Goal: Find specific page/section: Find specific page/section

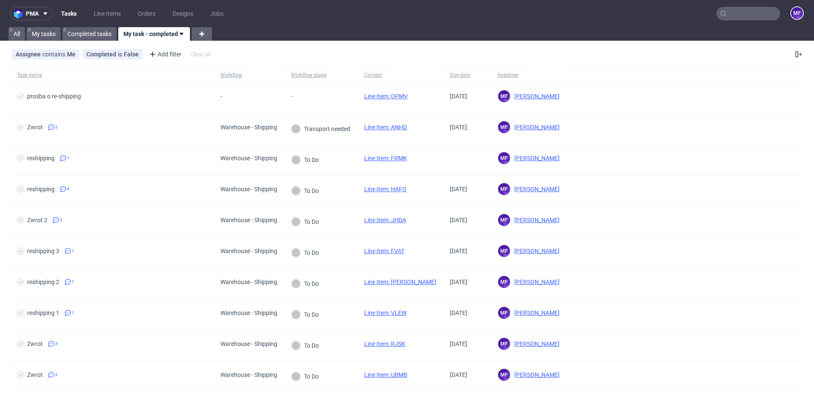
scroll to position [19, 0]
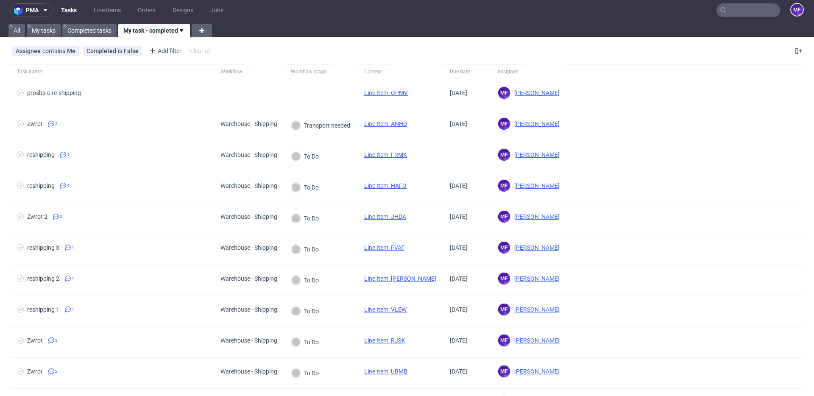
click at [722, 13] on input "text" at bounding box center [749, 10] width 64 height 14
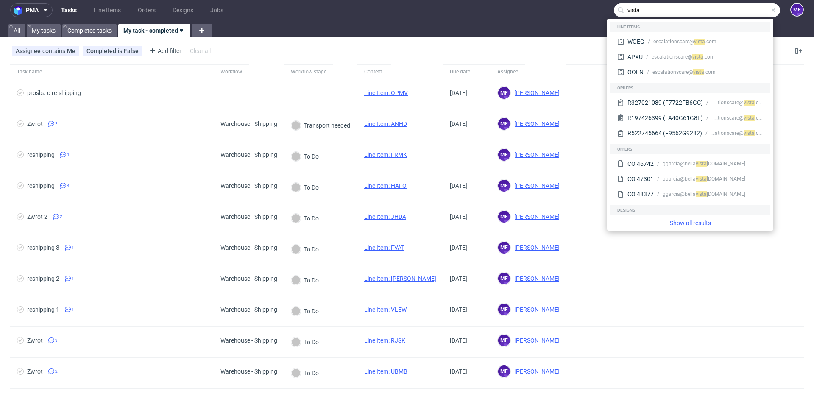
type input "vista"
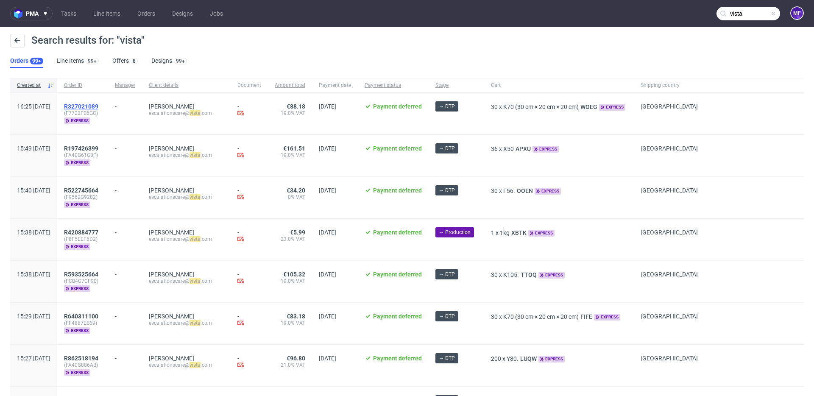
click at [98, 104] on span "R327021089" at bounding box center [81, 106] width 34 height 7
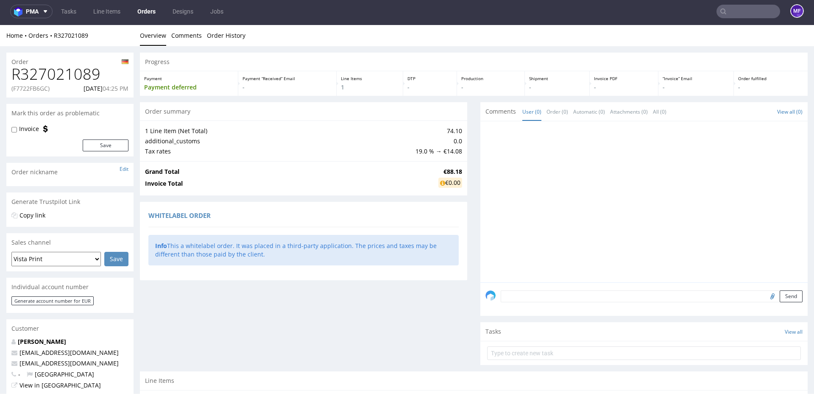
type input "vista"
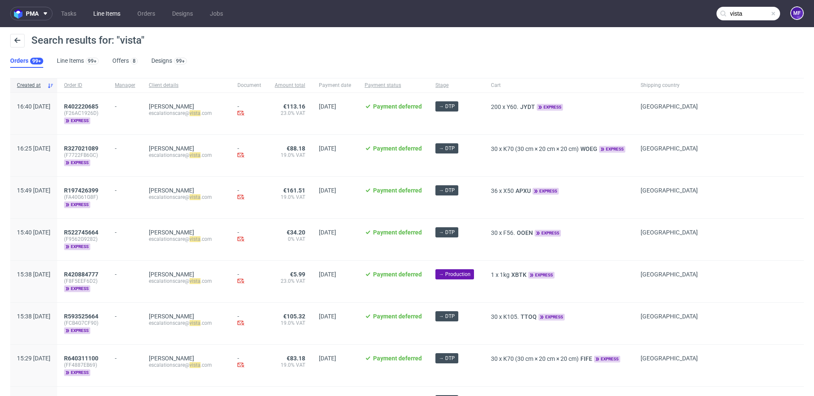
click at [103, 13] on link "Line Items" at bounding box center [106, 14] width 37 height 14
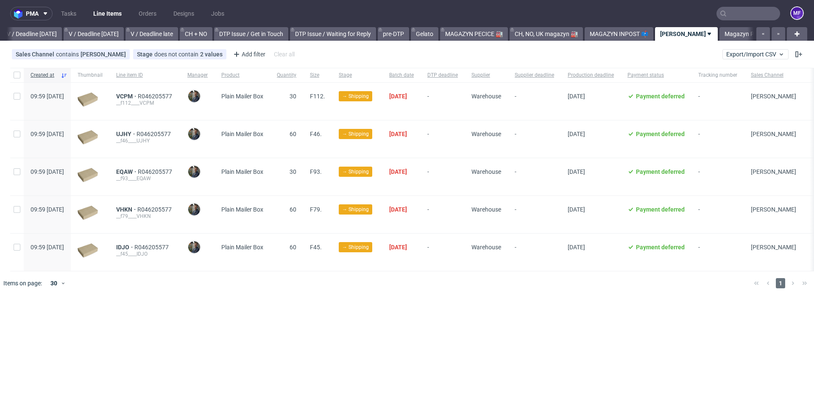
scroll to position [0, 1065]
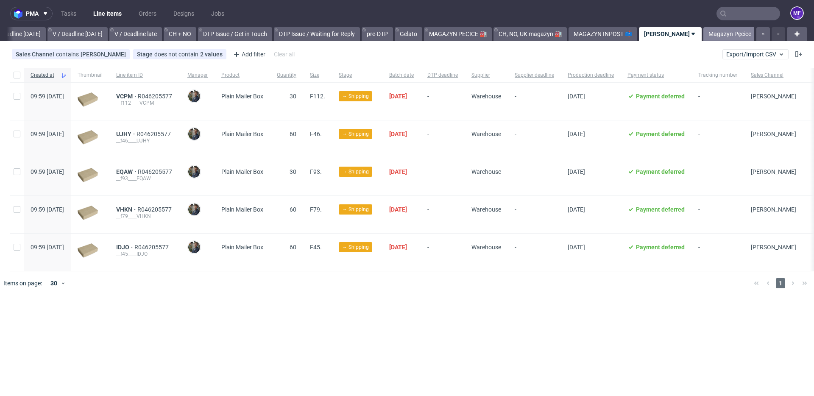
click at [718, 33] on link "Magazyn Pęcice" at bounding box center [730, 34] width 53 height 14
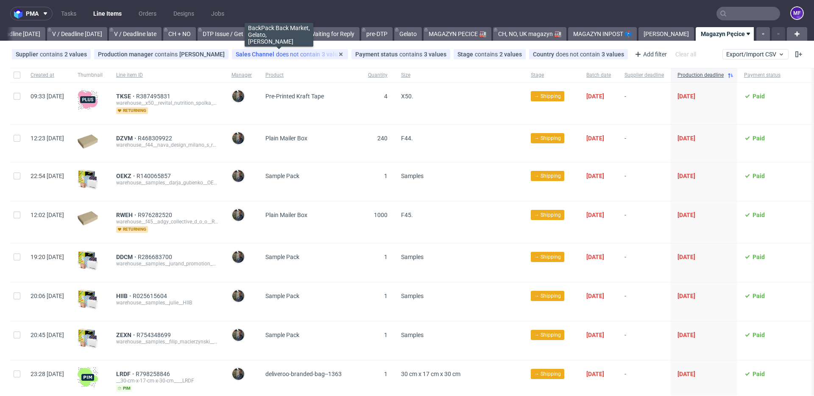
click at [260, 53] on span "Sales Channel" at bounding box center [256, 54] width 40 height 7
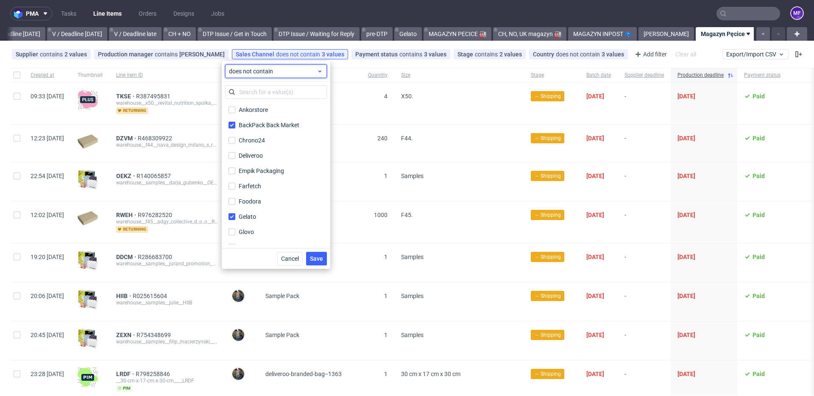
click at [256, 72] on span "does not contain" at bounding box center [273, 71] width 88 height 8
click at [253, 88] on span "contains" at bounding box center [253, 91] width 23 height 8
click at [295, 259] on span "Cancel" at bounding box center [290, 259] width 18 height 6
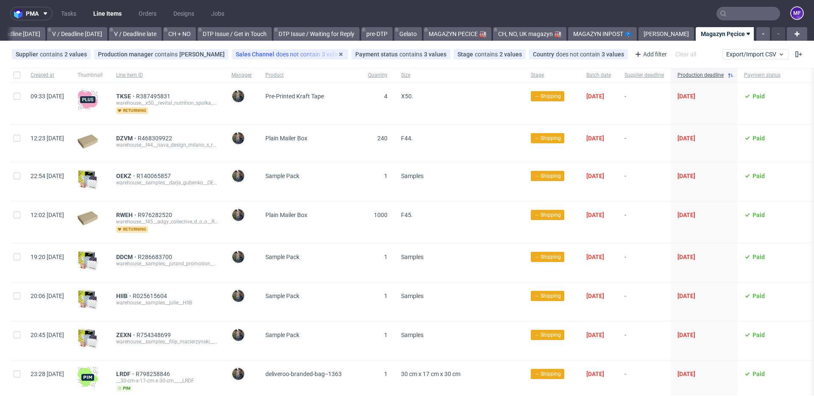
click at [276, 59] on div "Sales Channel does not contain 3 values BackPack Back Market, Gelato, [PERSON_N…" at bounding box center [290, 54] width 116 height 10
click at [276, 57] on span "does not contain" at bounding box center [299, 54] width 46 height 7
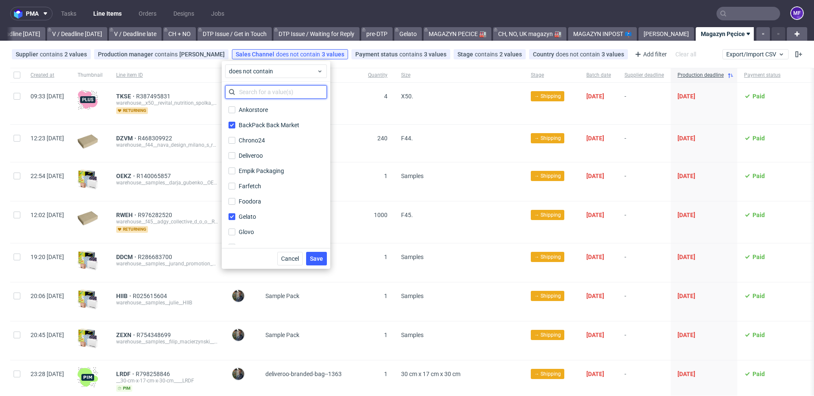
click at [256, 91] on input "text" at bounding box center [276, 92] width 102 height 14
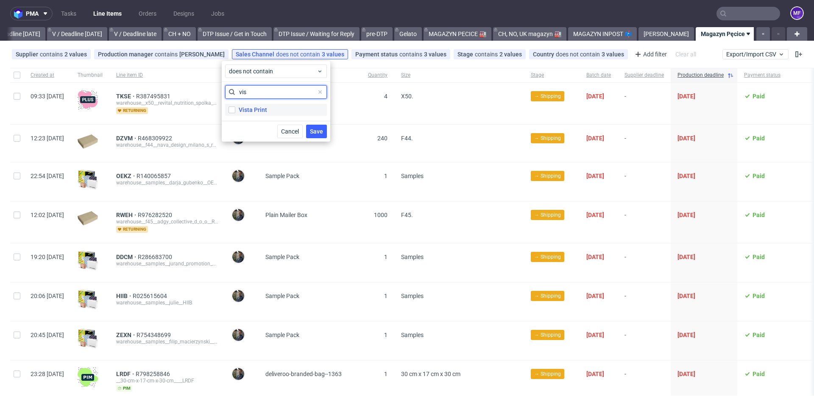
type input "vis"
click at [249, 111] on div "Vista Print" at bounding box center [253, 110] width 28 height 8
click at [235, 111] on input "Vista Print" at bounding box center [232, 109] width 7 height 7
checkbox input "true"
click at [257, 74] on span "does not contain" at bounding box center [273, 71] width 88 height 8
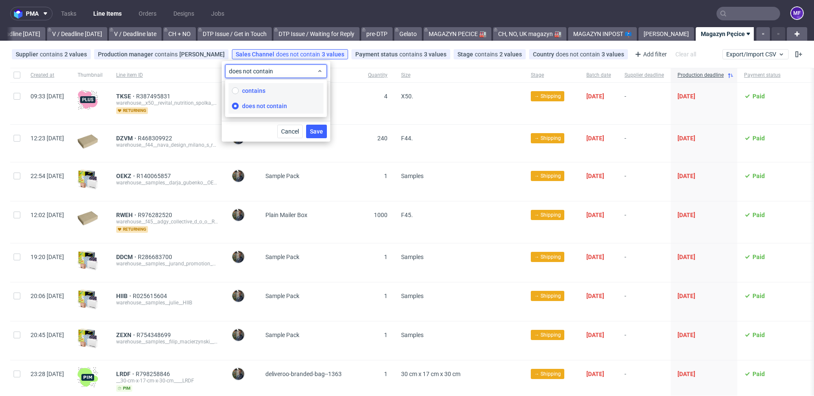
click at [256, 88] on span "contains" at bounding box center [253, 91] width 23 height 8
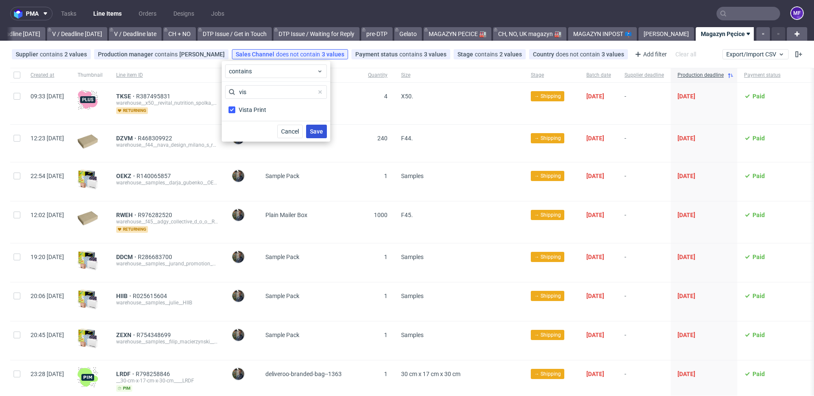
click at [314, 129] on span "Save" at bounding box center [316, 132] width 13 height 6
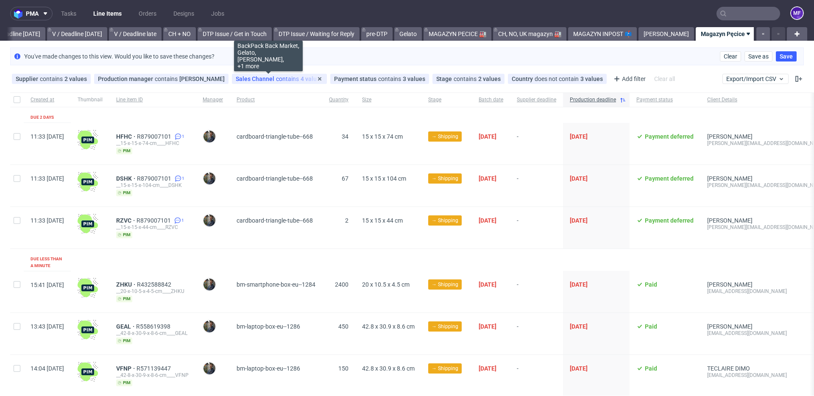
click at [286, 78] on div "Sales Channel contains 4 values" at bounding box center [279, 78] width 87 height 7
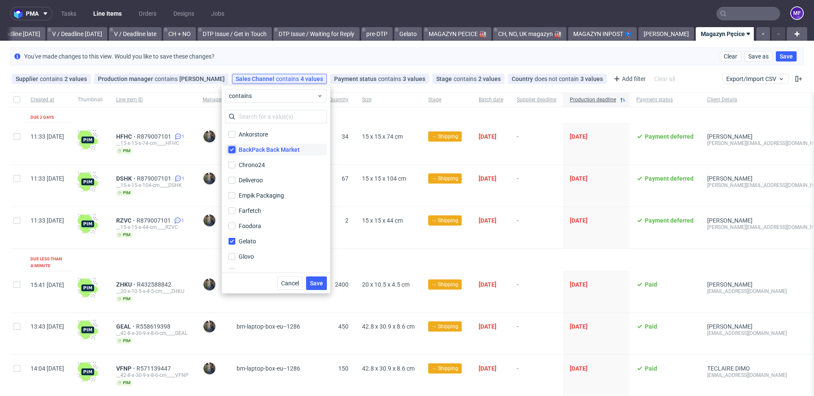
click at [230, 150] on input "BackPack Back Market" at bounding box center [232, 149] width 7 height 7
checkbox input "false"
click at [231, 242] on input "Gelato" at bounding box center [232, 241] width 7 height 7
checkbox input "false"
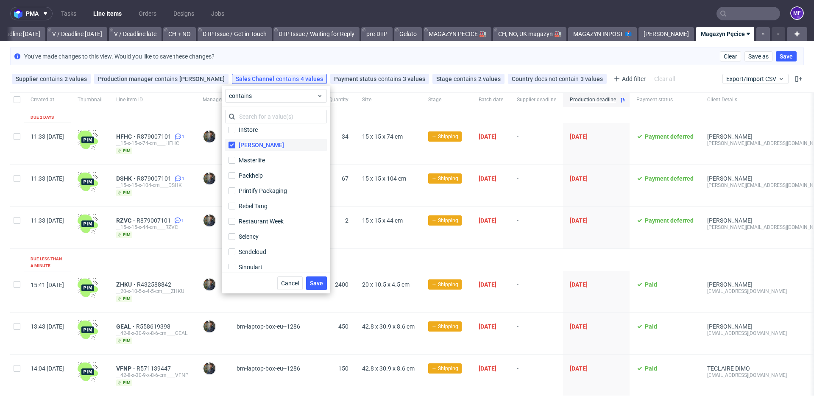
click at [237, 144] on label "[PERSON_NAME]" at bounding box center [276, 145] width 102 height 12
click at [235, 144] on input "[PERSON_NAME]" at bounding box center [232, 145] width 7 height 7
checkbox input "false"
click at [312, 280] on span "Save" at bounding box center [316, 283] width 13 height 6
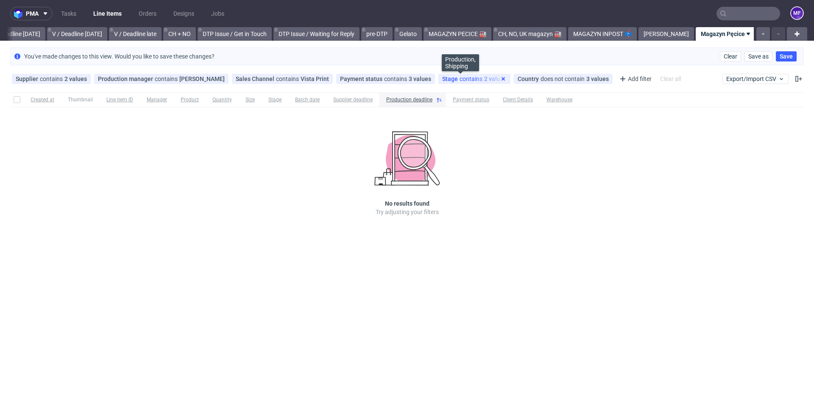
click at [500, 78] on icon at bounding box center [503, 78] width 7 height 7
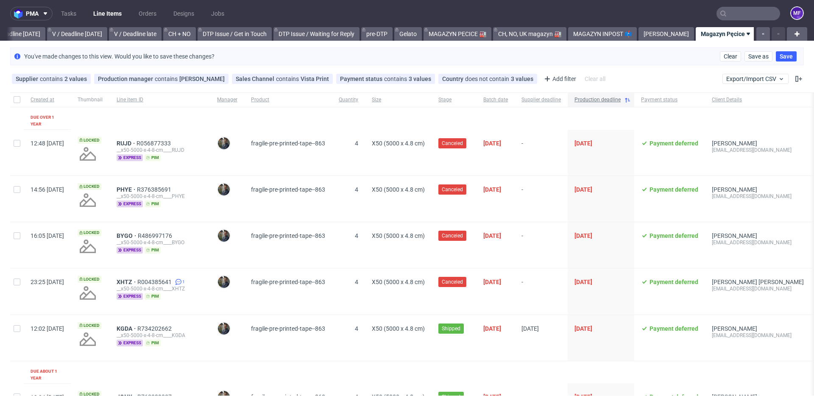
click at [630, 99] on use at bounding box center [627, 100] width 5 height 5
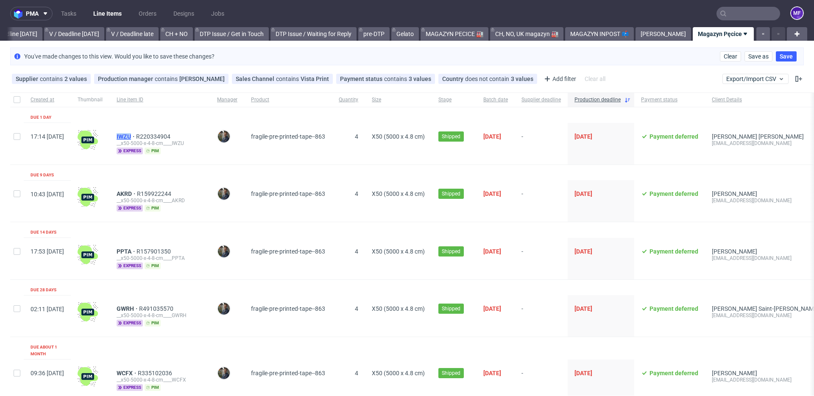
drag, startPoint x: 137, startPoint y: 136, endPoint x: 156, endPoint y: 137, distance: 18.7
click at [156, 137] on div "IWZU R220334904 __x50-5000-x-4-8-cm____IWZU express pim" at bounding box center [160, 144] width 101 height 42
copy span "IWZU"
drag, startPoint x: 140, startPoint y: 194, endPoint x: 157, endPoint y: 194, distance: 17.0
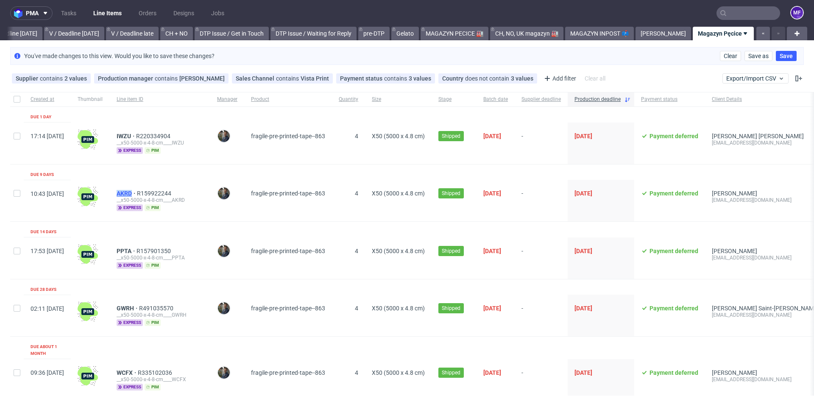
click at [157, 194] on div "AKRD R159922244 __x50-5000-x-4-8-cm____AKRD express pim" at bounding box center [160, 201] width 101 height 42
copy span "AKRD"
click at [663, 35] on link "[PERSON_NAME]" at bounding box center [664, 34] width 56 height 14
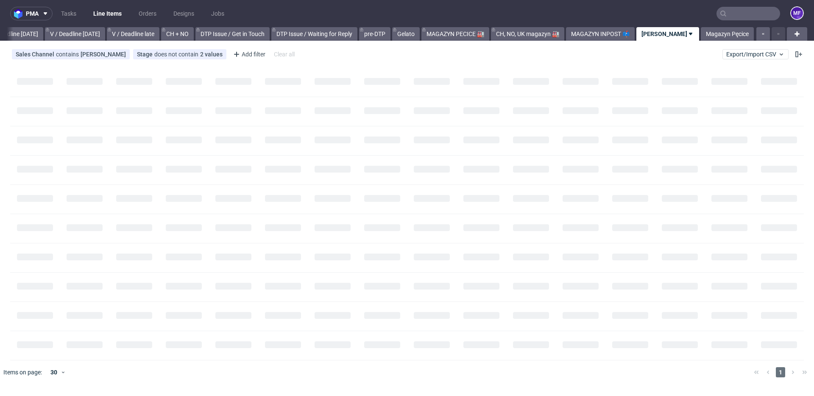
scroll to position [0, 1065]
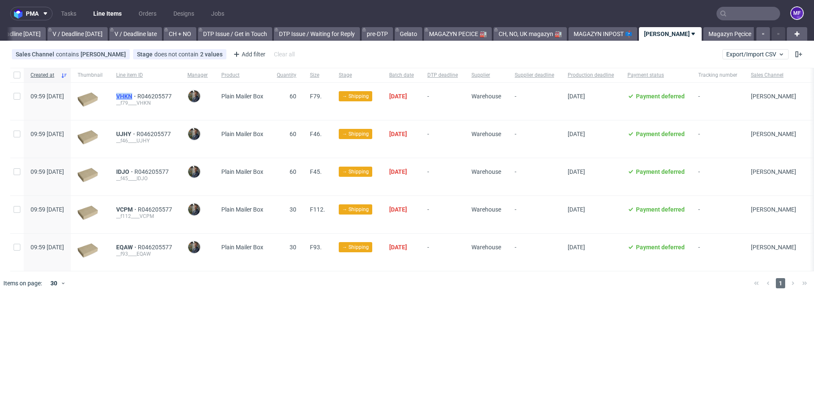
drag, startPoint x: 133, startPoint y: 97, endPoint x: 151, endPoint y: 96, distance: 18.7
click at [151, 96] on div "VHKN R046205577 __f79____VHKN" at bounding box center [144, 101] width 71 height 37
copy span "VHKN"
click at [130, 98] on div "VHKN R046205577 __f79____VHKN" at bounding box center [144, 101] width 71 height 37
drag, startPoint x: 132, startPoint y: 95, endPoint x: 151, endPoint y: 98, distance: 19.3
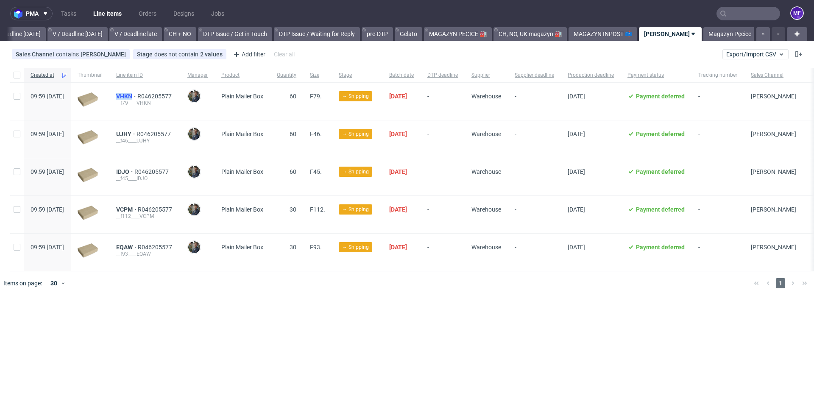
click at [151, 98] on div "VHKN R046205577 __f79____VHKN" at bounding box center [144, 101] width 71 height 37
copy span "VHKN"
